Goal: Navigation & Orientation: Find specific page/section

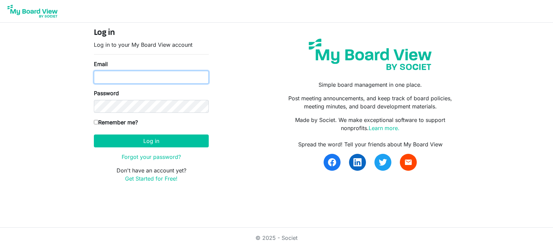
click at [177, 80] on input "Email" at bounding box center [151, 77] width 115 height 13
type input "ivetter@4dma.org"
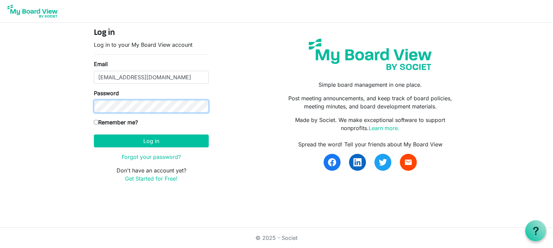
click at [94, 135] on button "Log in" at bounding box center [151, 141] width 115 height 13
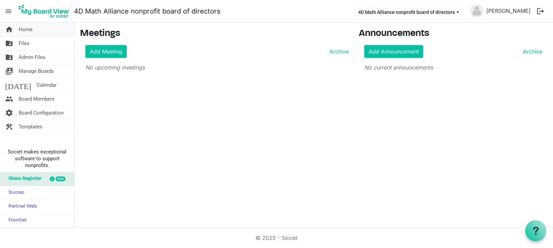
click at [25, 33] on span "Home" at bounding box center [26, 30] width 14 height 14
click at [32, 97] on span "Board Members" at bounding box center [37, 99] width 36 height 14
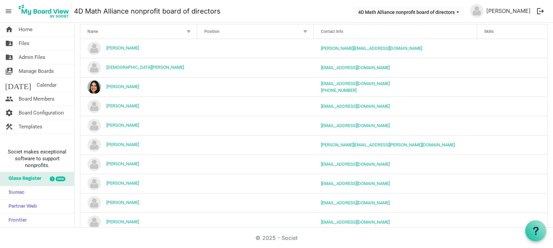
scroll to position [16, 0]
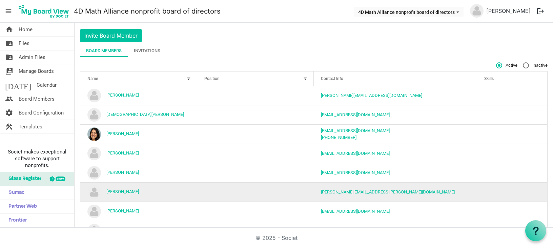
click at [136, 192] on td "Jennifer Jones" at bounding box center [138, 191] width 117 height 19
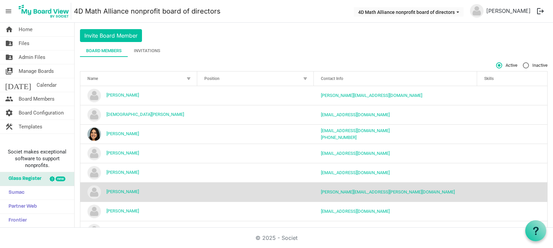
click at [523, 64] on label "Inactive" at bounding box center [535, 65] width 25 height 6
click at [523, 63] on input "Inactive" at bounding box center [523, 62] width 0 height 0
radio input "true"
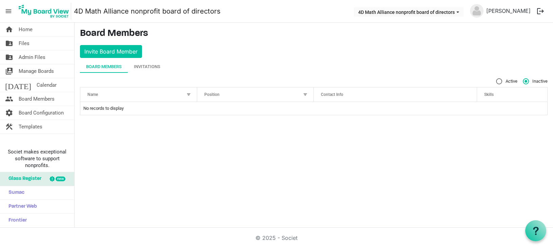
click at [498, 81] on label "Active" at bounding box center [506, 81] width 21 height 6
click at [497, 79] on input "Active" at bounding box center [496, 78] width 0 height 0
radio input "true"
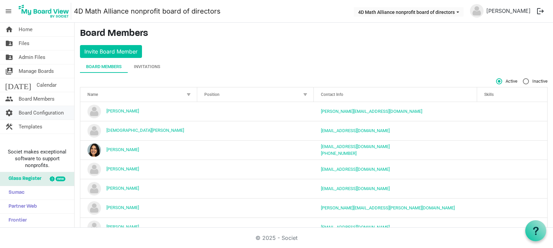
click at [44, 112] on span "Board Configuration" at bounding box center [41, 113] width 45 height 14
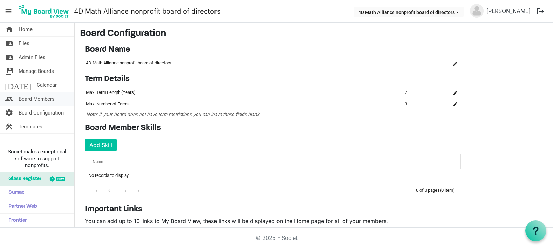
click at [36, 98] on span "Board Members" at bounding box center [37, 99] width 36 height 14
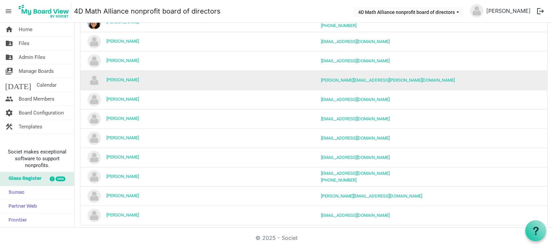
scroll to position [135, 0]
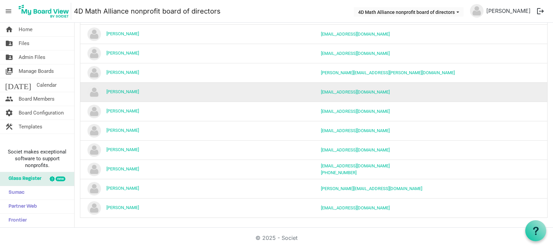
click at [94, 95] on img "Joelle Tutela is template cell column header Name" at bounding box center [94, 92] width 14 height 14
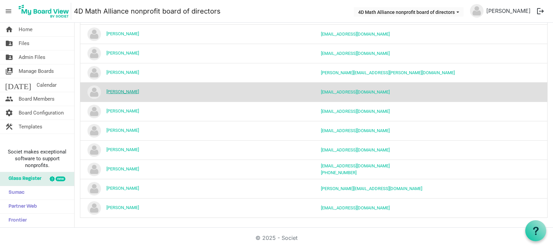
click at [118, 91] on link "[PERSON_NAME]" at bounding box center [122, 91] width 33 height 5
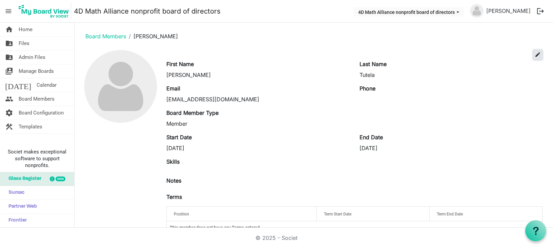
click at [535, 57] on span "edit" at bounding box center [538, 55] width 6 height 6
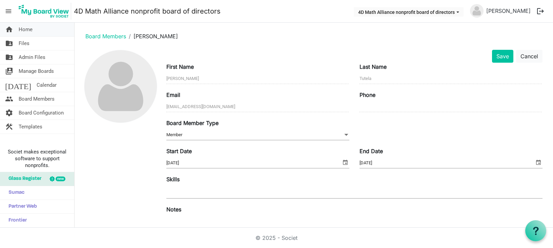
click at [23, 32] on span "Home" at bounding box center [26, 30] width 14 height 14
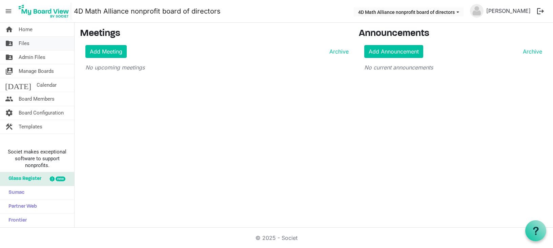
click at [24, 43] on span "Files" at bounding box center [24, 44] width 11 height 14
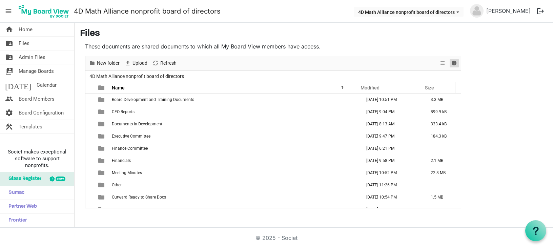
click at [454, 61] on span "Details" at bounding box center [454, 63] width 8 height 8
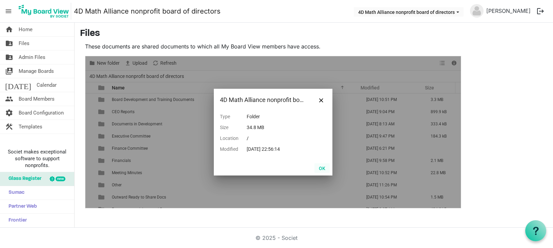
click at [323, 170] on button "OK" at bounding box center [322, 167] width 15 height 9
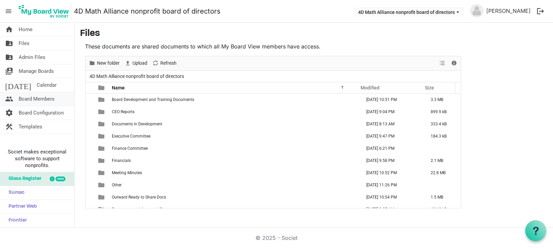
click at [32, 98] on span "Board Members" at bounding box center [37, 99] width 36 height 14
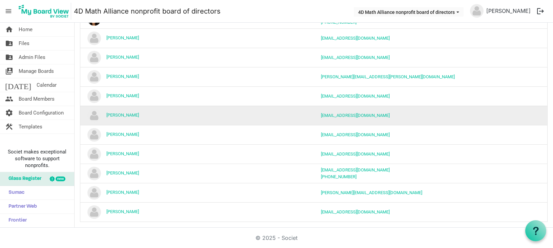
scroll to position [135, 0]
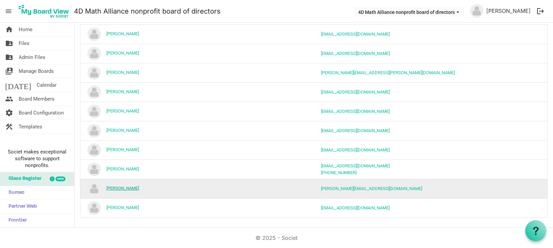
click at [122, 188] on link "[PERSON_NAME]" at bounding box center [122, 188] width 33 height 5
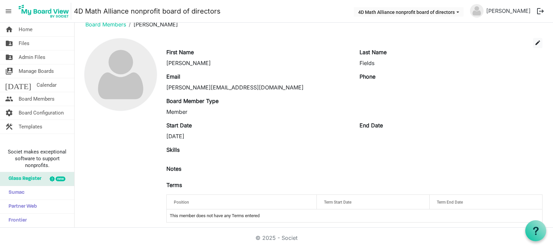
scroll to position [17, 0]
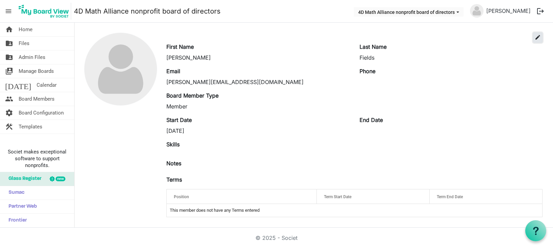
click at [535, 37] on span "edit" at bounding box center [538, 37] width 6 height 6
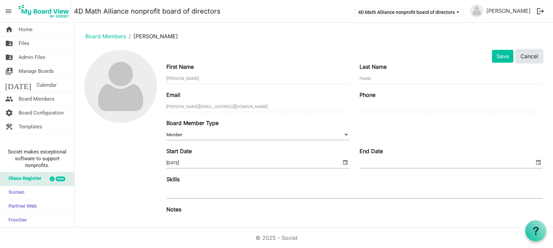
click at [518, 56] on button "Cancel" at bounding box center [529, 56] width 26 height 13
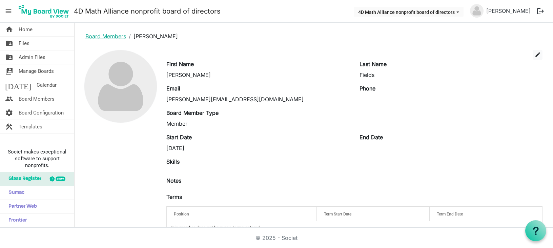
click at [113, 36] on link "Board Members" at bounding box center [105, 36] width 41 height 7
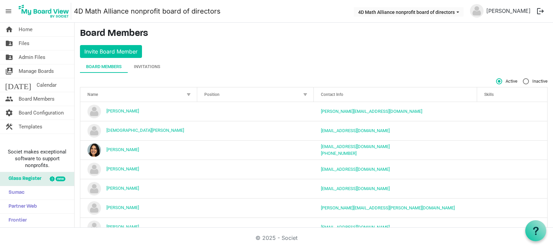
click at [7, 9] on span "menu" at bounding box center [8, 11] width 13 height 13
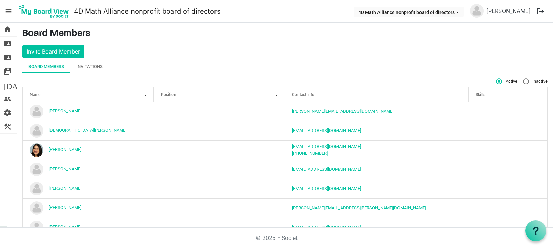
click at [7, 12] on span "menu" at bounding box center [8, 11] width 13 height 13
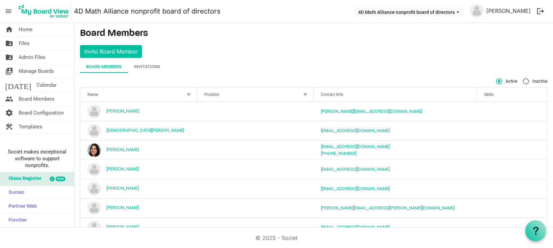
click at [484, 13] on img at bounding box center [477, 11] width 14 height 14
click at [515, 10] on link "[PERSON_NAME]" at bounding box center [509, 11] width 50 height 14
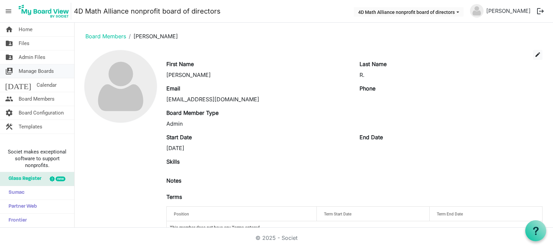
click at [44, 72] on span "Manage Boards" at bounding box center [36, 71] width 35 height 14
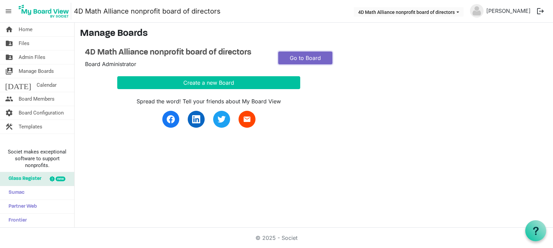
click at [308, 56] on link "Go to Board" at bounding box center [305, 58] width 54 height 13
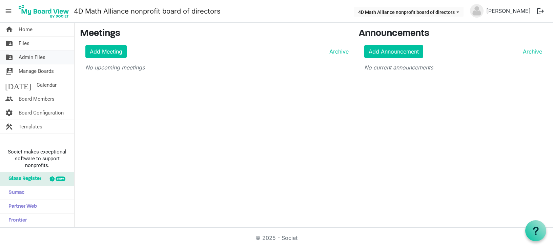
click at [30, 60] on span "Admin Files" at bounding box center [32, 58] width 27 height 14
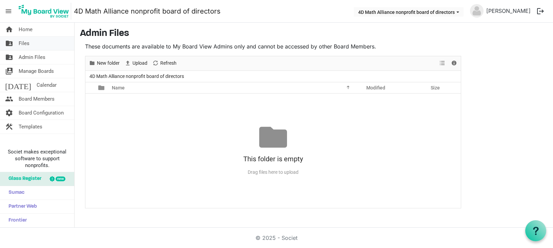
click at [22, 39] on span "Files" at bounding box center [24, 44] width 11 height 14
